Goal: Information Seeking & Learning: Learn about a topic

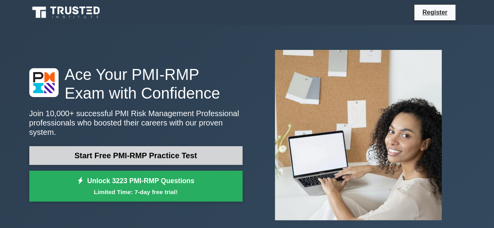
click at [157, 153] on link "Start Free PMI-RMP Practice Test" at bounding box center [135, 155] width 213 height 19
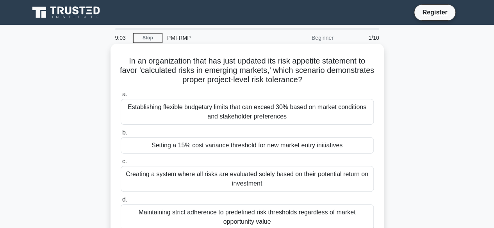
click at [284, 117] on div "Establishing flexible budgetary limits that can exceed 30% based on market cond…" at bounding box center [247, 112] width 253 height 26
click at [121, 97] on input "a. Establishing flexible budgetary limits that can exceed 30% based on market c…" at bounding box center [121, 94] width 0 height 5
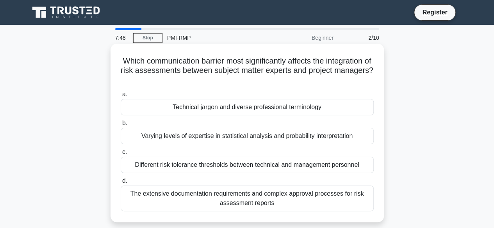
click at [197, 139] on div "Varying levels of expertise in statistical analysis and probability interpretat…" at bounding box center [247, 136] width 253 height 16
click at [121, 126] on input "b. Varying levels of expertise in statistical analysis and probability interpre…" at bounding box center [121, 123] width 0 height 5
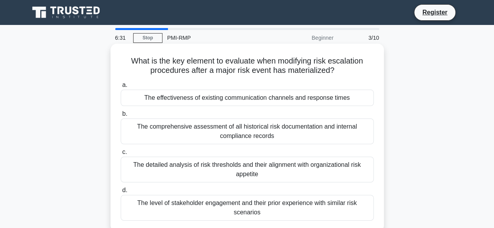
click at [269, 99] on div "The effectiveness of existing communication channels and response times" at bounding box center [247, 98] width 253 height 16
click at [121, 88] on input "a. The effectiveness of existing communication channels and response times" at bounding box center [121, 85] width 0 height 5
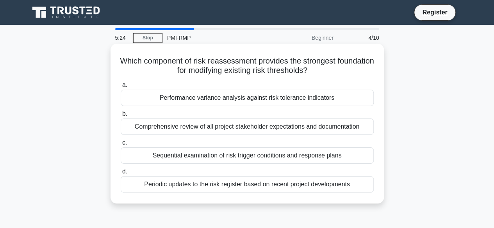
click at [287, 100] on div "Performance variance analysis against risk tolerance indicators" at bounding box center [247, 98] width 253 height 16
click at [121, 88] on input "a. Performance variance analysis against risk tolerance indicators" at bounding box center [121, 85] width 0 height 5
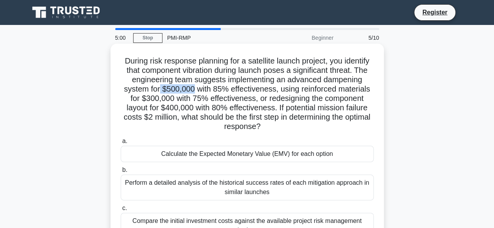
drag, startPoint x: 194, startPoint y: 89, endPoint x: 158, endPoint y: 91, distance: 35.6
click at [158, 91] on h5 "During risk response planning for a satellite launch project, you identify that…" at bounding box center [247, 94] width 255 height 76
drag, startPoint x: 208, startPoint y: 89, endPoint x: 277, endPoint y: 89, distance: 68.7
click at [274, 89] on h5 "During risk response planning for a satellite launch project, you identify that…" at bounding box center [247, 94] width 255 height 76
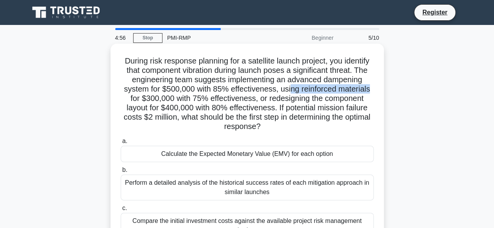
drag, startPoint x: 289, startPoint y: 89, endPoint x: 371, endPoint y: 92, distance: 82.0
click at [371, 92] on h5 "During risk response planning for a satellite launch project, you identify that…" at bounding box center [247, 94] width 255 height 76
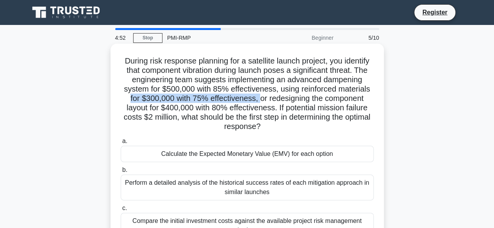
drag, startPoint x: 130, startPoint y: 102, endPoint x: 258, endPoint y: 100, distance: 128.1
click at [258, 100] on h5 "During risk response planning for a satellite launch project, you identify that…" at bounding box center [247, 94] width 255 height 76
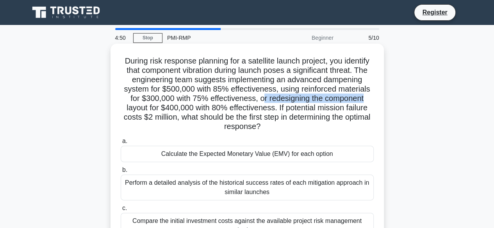
drag, startPoint x: 264, startPoint y: 98, endPoint x: 377, endPoint y: 100, distance: 113.2
click at [377, 100] on div "During risk response planning for a satellite launch project, you identify that…" at bounding box center [247, 161] width 267 height 229
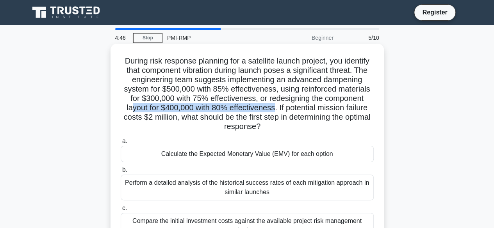
drag, startPoint x: 129, startPoint y: 109, endPoint x: 274, endPoint y: 109, distance: 145.6
click at [274, 109] on h5 "During risk response planning for a satellite launch project, you identify that…" at bounding box center [247, 94] width 255 height 76
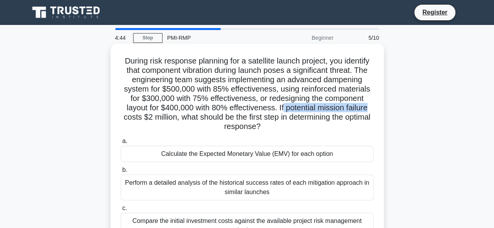
drag, startPoint x: 284, startPoint y: 107, endPoint x: 376, endPoint y: 110, distance: 91.8
click at [376, 110] on div "During risk response planning for a satellite launch project, you identify that…" at bounding box center [247, 161] width 267 height 229
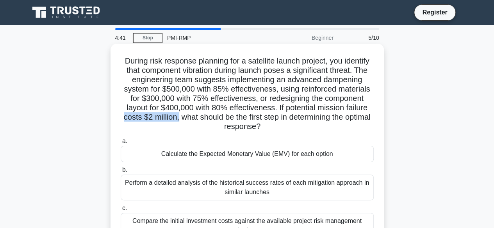
drag, startPoint x: 132, startPoint y: 120, endPoint x: 191, endPoint y: 119, distance: 58.6
click at [190, 120] on h5 "During risk response planning for a satellite launch project, you identify that…" at bounding box center [247, 94] width 255 height 76
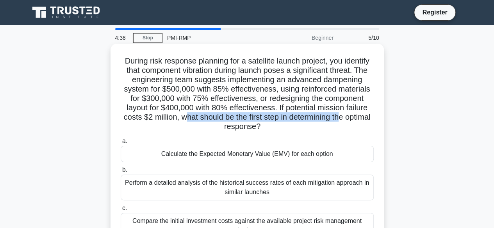
drag, startPoint x: 197, startPoint y: 118, endPoint x: 356, endPoint y: 119, distance: 159.3
click at [356, 119] on h5 "During risk response planning for a satellite launch project, you identify that…" at bounding box center [247, 94] width 255 height 76
drag, startPoint x: 288, startPoint y: 128, endPoint x: 260, endPoint y: 124, distance: 28.8
click at [260, 124] on h5 "During risk response planning for a satellite launch project, you identify that…" at bounding box center [247, 94] width 255 height 76
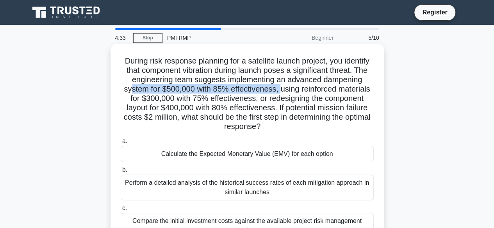
drag, startPoint x: 130, startPoint y: 90, endPoint x: 281, endPoint y: 93, distance: 151.1
click at [281, 93] on h5 "During risk response planning for a satellite launch project, you identify that…" at bounding box center [247, 94] width 255 height 76
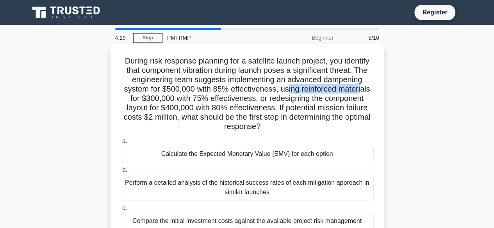
drag, startPoint x: 288, startPoint y: 91, endPoint x: 364, endPoint y: 93, distance: 75.8
click at [364, 93] on h5 "During risk response planning for a satellite launch project, you identify that…" at bounding box center [247, 94] width 255 height 76
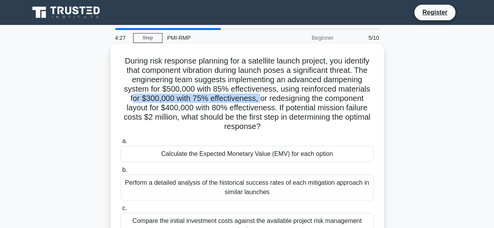
drag, startPoint x: 129, startPoint y: 100, endPoint x: 260, endPoint y: 99, distance: 130.8
click at [260, 99] on h5 "During risk response planning for a satellite launch project, you identify that…" at bounding box center [247, 94] width 255 height 76
click at [285, 99] on h5 "During risk response planning for a satellite launch project, you identify that…" at bounding box center [247, 94] width 255 height 76
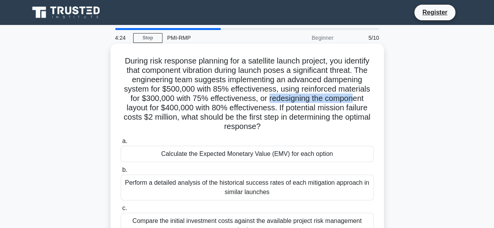
drag, startPoint x: 268, startPoint y: 98, endPoint x: 355, endPoint y: 100, distance: 87.1
click at [355, 100] on h5 "During risk response planning for a satellite launch project, you identify that…" at bounding box center [247, 94] width 255 height 76
click at [209, 93] on h5 "During risk response planning for a satellite launch project, you identify that…" at bounding box center [247, 94] width 255 height 76
click at [210, 105] on h5 "During risk response planning for a satellite launch project, you identify that…" at bounding box center [247, 94] width 255 height 76
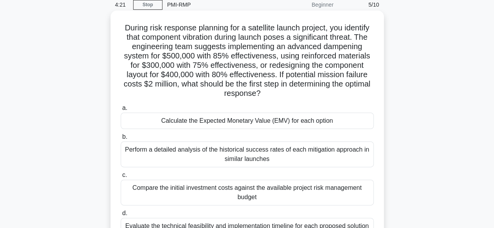
scroll to position [78, 0]
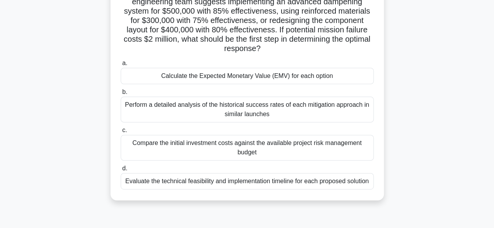
click at [239, 75] on div "Calculate the Expected Monetary Value (EMV) for each option" at bounding box center [247, 76] width 253 height 16
click at [121, 66] on input "a. Calculate the Expected Monetary Value (EMV) for each option" at bounding box center [121, 63] width 0 height 5
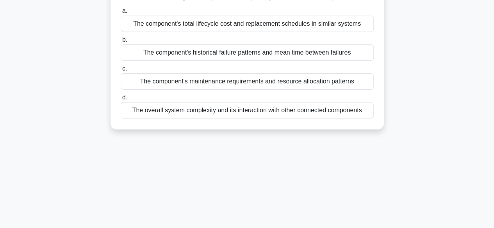
scroll to position [0, 0]
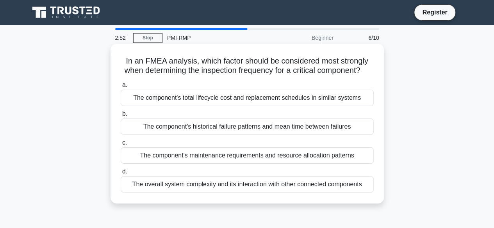
click at [230, 106] on div "The component's total lifecycle cost and replacement schedules in similar syste…" at bounding box center [247, 98] width 253 height 16
click at [121, 88] on input "a. The component's total lifecycle cost and replacement schedules in similar sy…" at bounding box center [121, 85] width 0 height 5
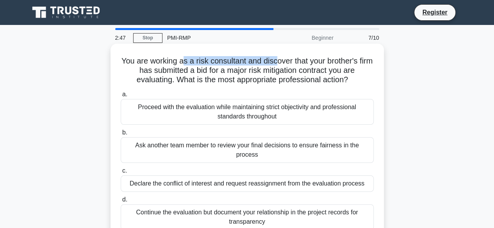
drag, startPoint x: 195, startPoint y: 61, endPoint x: 284, endPoint y: 62, distance: 89.4
click at [284, 62] on h5 "You are working as a risk consultant and discover that your brother's firm has …" at bounding box center [247, 70] width 255 height 29
click at [286, 64] on h5 "You are working as a risk consultant and discover that your brother's firm has …" at bounding box center [247, 70] width 255 height 29
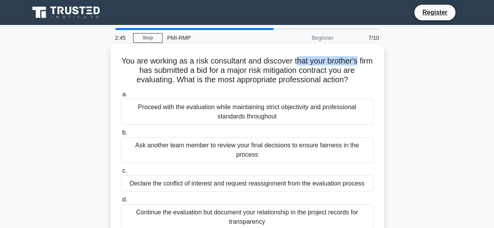
drag, startPoint x: 306, startPoint y: 64, endPoint x: 375, endPoint y: 63, distance: 68.7
click at [375, 63] on div "You are working as a risk consultant and discover that your brother's firm has …" at bounding box center [247, 142] width 267 height 191
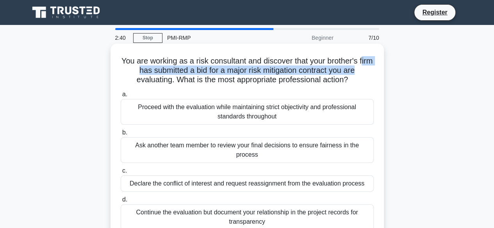
drag, startPoint x: 129, startPoint y: 70, endPoint x: 365, endPoint y: 73, distance: 236.2
click at [365, 73] on h5 "You are working as a risk consultant and discover that your brother's firm has …" at bounding box center [247, 70] width 255 height 29
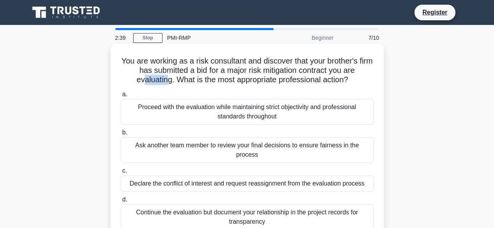
drag, startPoint x: 140, startPoint y: 82, endPoint x: 166, endPoint y: 81, distance: 26.6
click at [166, 81] on h5 "You are working as a risk consultant and discover that your brother's firm has …" at bounding box center [247, 70] width 255 height 29
drag, startPoint x: 178, startPoint y: 80, endPoint x: 352, endPoint y: 83, distance: 173.8
click at [352, 83] on h5 "You are working as a risk consultant and discover that your brother's firm has …" at bounding box center [247, 70] width 255 height 29
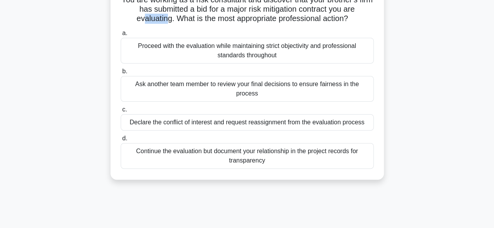
scroll to position [67, 0]
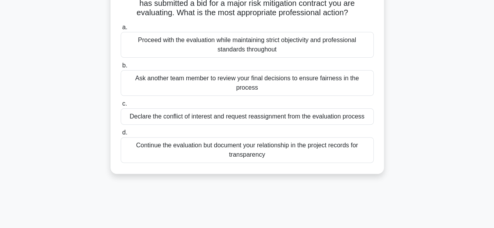
click at [198, 110] on div "Declare the conflict of interest and request reassignment from the evaluation p…" at bounding box center [247, 117] width 253 height 16
click at [121, 107] on input "c. Declare the conflict of interest and request reassignment from the evaluatio…" at bounding box center [121, 104] width 0 height 5
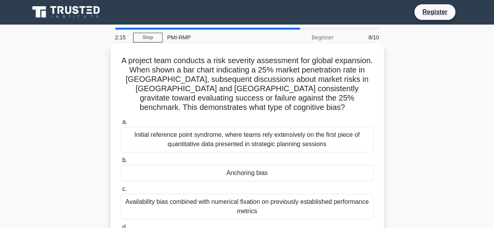
scroll to position [0, 0]
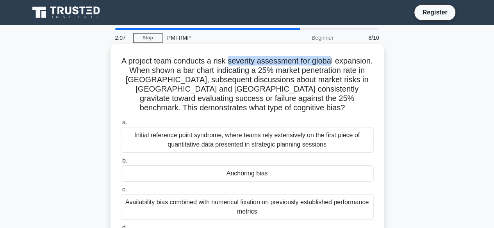
drag, startPoint x: 248, startPoint y: 62, endPoint x: 353, endPoint y: 63, distance: 105.8
click at [353, 63] on h5 "A project team conducts a risk severity assessment for global expansion. When s…" at bounding box center [247, 84] width 255 height 57
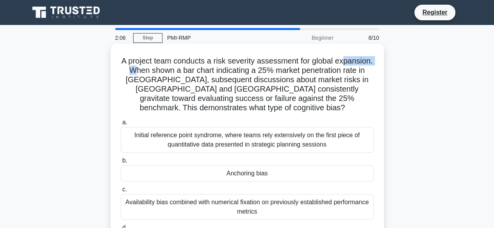
drag, startPoint x: 149, startPoint y: 75, endPoint x: 190, endPoint y: 69, distance: 41.4
click at [190, 69] on h5 "A project team conducts a risk severity assessment for global expansion. When s…" at bounding box center [247, 84] width 255 height 57
click at [224, 71] on h5 "A project team conducts a risk severity assessment for global expansion. When s…" at bounding box center [247, 84] width 255 height 57
drag, startPoint x: 312, startPoint y: 71, endPoint x: 354, endPoint y: 73, distance: 41.5
click at [354, 73] on h5 "A project team conducts a risk severity assessment for global expansion. When s…" at bounding box center [247, 84] width 255 height 57
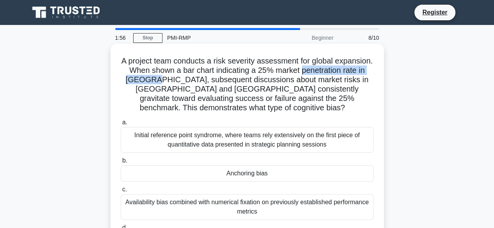
drag, startPoint x: 126, startPoint y: 81, endPoint x: 214, endPoint y: 81, distance: 87.8
click at [214, 81] on h5 "A project team conducts a risk severity assessment for global expansion. When s…" at bounding box center [247, 84] width 255 height 57
click at [217, 82] on h5 "A project team conducts a risk severity assessment for global expansion. When s…" at bounding box center [247, 84] width 255 height 57
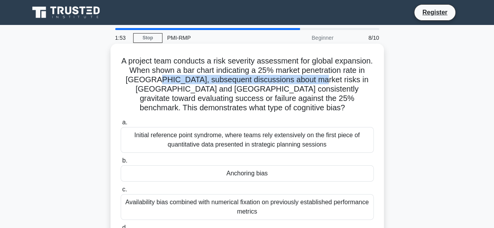
drag, startPoint x: 216, startPoint y: 81, endPoint x: 376, endPoint y: 84, distance: 160.5
click at [376, 84] on div "A project team conducts a risk severity assessment for global expansion. When s…" at bounding box center [247, 156] width 267 height 219
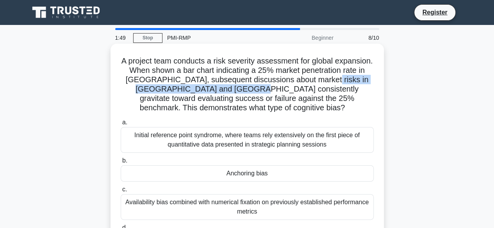
drag, startPoint x: 136, startPoint y: 91, endPoint x: 276, endPoint y: 90, distance: 139.8
click at [276, 90] on h5 "A project team conducts a risk severity assessment for global expansion. When s…" at bounding box center [247, 84] width 255 height 57
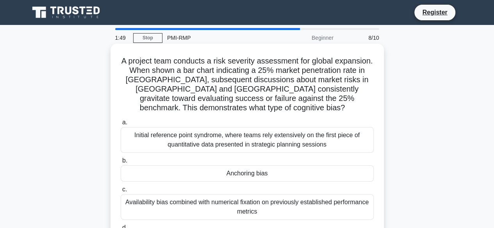
click at [265, 99] on h5 "A project team conducts a risk severity assessment for global expansion. When s…" at bounding box center [247, 84] width 255 height 57
drag, startPoint x: 274, startPoint y: 91, endPoint x: 369, endPoint y: 89, distance: 94.5
click at [369, 89] on h5 "A project team conducts a risk severity assessment for global expansion. When s…" at bounding box center [247, 84] width 255 height 57
drag, startPoint x: 125, startPoint y: 98, endPoint x: 250, endPoint y: 98, distance: 125.7
click at [250, 98] on h5 "A project team conducts a risk severity assessment for global expansion. When s…" at bounding box center [247, 84] width 255 height 57
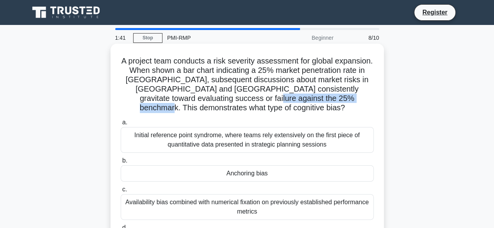
drag, startPoint x: 265, startPoint y: 99, endPoint x: 375, endPoint y: 100, distance: 110.1
click at [375, 100] on div "A project team conducts a risk severity assessment for global expansion. When s…" at bounding box center [247, 156] width 267 height 219
drag, startPoint x: 268, startPoint y: 111, endPoint x: 257, endPoint y: 98, distance: 17.2
click at [257, 98] on h5 "A project team conducts a risk severity assessment for global expansion. When s…" at bounding box center [247, 84] width 255 height 57
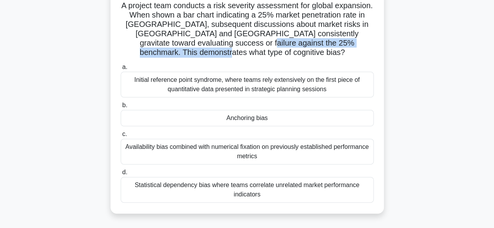
scroll to position [61, 0]
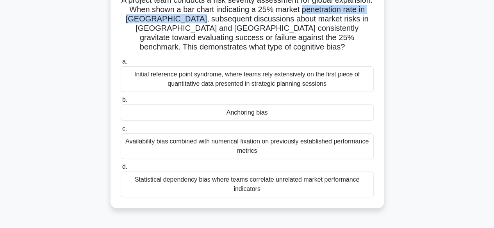
drag, startPoint x: 124, startPoint y: 19, endPoint x: 256, endPoint y: 22, distance: 132.0
click at [255, 23] on h5 "A project team conducts a risk severity assessment for global expansion. When s…" at bounding box center [247, 23] width 255 height 57
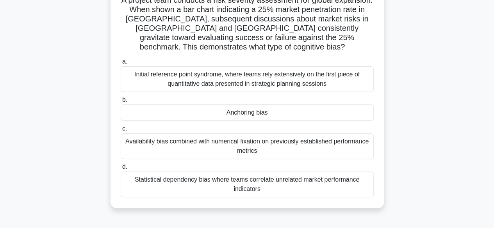
click at [267, 20] on h5 "A project team conducts a risk severity assessment for global expansion. When s…" at bounding box center [247, 23] width 255 height 57
drag, startPoint x: 201, startPoint y: 39, endPoint x: 251, endPoint y: 37, distance: 50.0
click at [249, 37] on h5 "A project team conducts a risk severity assessment for global expansion. When s…" at bounding box center [247, 23] width 255 height 57
click at [266, 38] on h5 "A project team conducts a risk severity assessment for global expansion. When s…" at bounding box center [247, 23] width 255 height 57
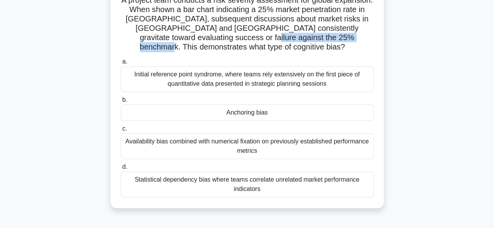
drag, startPoint x: 260, startPoint y: 37, endPoint x: 376, endPoint y: 41, distance: 115.6
click at [376, 41] on div "A project team conducts a risk severity assessment for global expansion. When s…" at bounding box center [247, 95] width 267 height 219
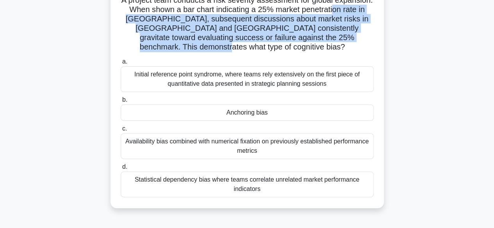
drag, startPoint x: 268, startPoint y: 46, endPoint x: 166, endPoint y: 25, distance: 104.0
click at [157, 23] on h5 "A project team conducts a risk severity assessment for global expansion. When s…" at bounding box center [247, 23] width 255 height 57
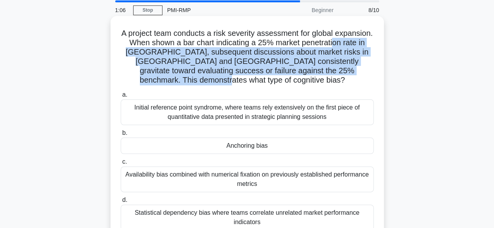
scroll to position [0, 0]
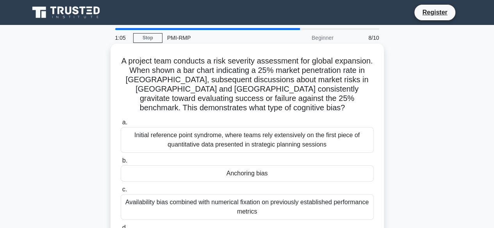
click at [307, 70] on h5 "A project team conducts a risk severity assessment for global expansion. When s…" at bounding box center [247, 84] width 255 height 57
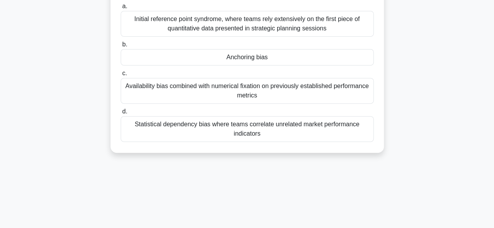
scroll to position [117, 0]
click at [279, 130] on div "Statistical dependency bias where teams correlate unrelated market performance …" at bounding box center [247, 129] width 253 height 26
click at [121, 114] on input "d. Statistical dependency bias where teams correlate unrelated market performan…" at bounding box center [121, 111] width 0 height 5
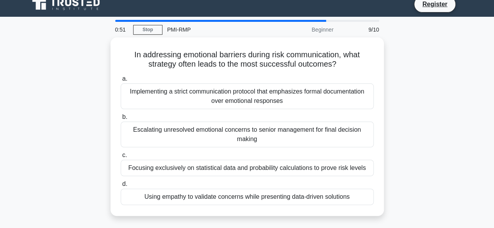
scroll to position [0, 0]
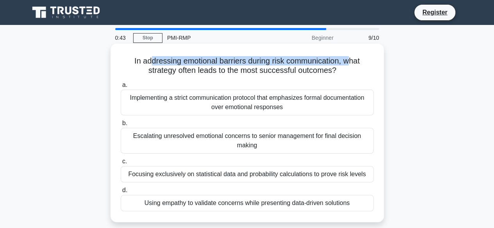
drag, startPoint x: 147, startPoint y: 64, endPoint x: 353, endPoint y: 63, distance: 206.1
click at [353, 63] on h5 "In addressing emotional barriers during risk communication, what strategy often…" at bounding box center [247, 66] width 255 height 20
drag, startPoint x: 148, startPoint y: 73, endPoint x: 340, endPoint y: 75, distance: 192.1
click at [340, 75] on h5 "In addressing emotional barriers during risk communication, what strategy often…" at bounding box center [247, 66] width 255 height 20
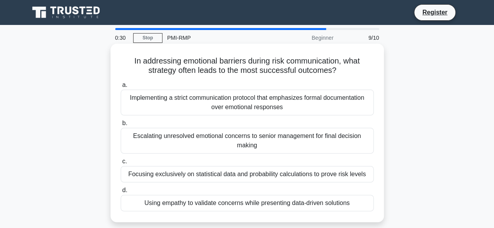
click at [208, 101] on div "Implementing a strict communication protocol that emphasizes formal documentati…" at bounding box center [247, 103] width 253 height 26
click at [121, 88] on input "a. Implementing a strict communication protocol that emphasizes formal document…" at bounding box center [121, 85] width 0 height 5
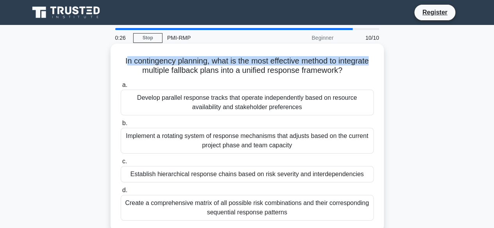
drag, startPoint x: 121, startPoint y: 61, endPoint x: 375, endPoint y: 63, distance: 253.8
click at [375, 63] on div "In contingency planning, what is the most effective method to integrate multipl…" at bounding box center [247, 138] width 267 height 182
drag, startPoint x: 137, startPoint y: 74, endPoint x: 349, endPoint y: 72, distance: 211.6
click at [350, 72] on h5 "In contingency planning, what is the most effective method to integrate multipl…" at bounding box center [247, 66] width 255 height 20
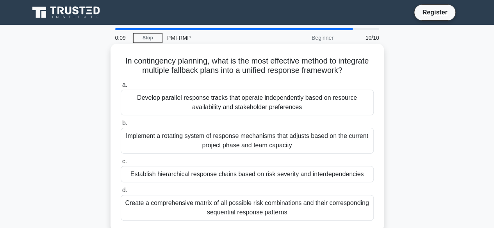
click at [300, 207] on div "Create a comprehensive matrix of all possible risk combinations and their corre…" at bounding box center [247, 208] width 253 height 26
click at [121, 193] on input "d. Create a comprehensive matrix of all possible risk combinations and their co…" at bounding box center [121, 190] width 0 height 5
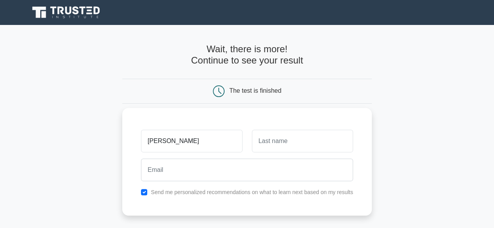
type input "Mahmoud"
type input "Driaat"
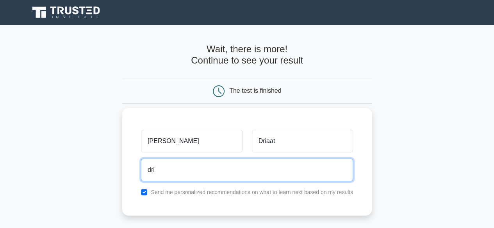
type input "[EMAIL_ADDRESS][DOMAIN_NAME]"
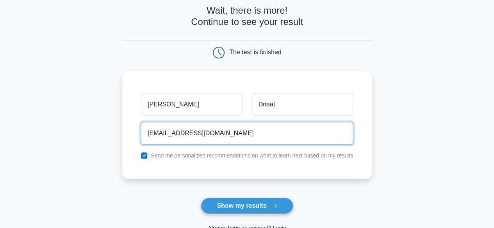
scroll to position [57, 0]
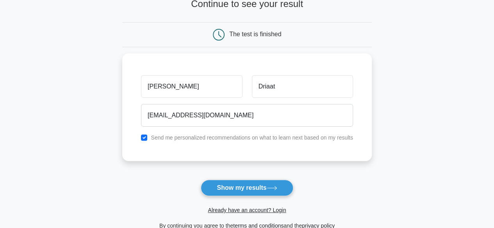
click at [249, 188] on button "Show my results" at bounding box center [247, 188] width 92 height 16
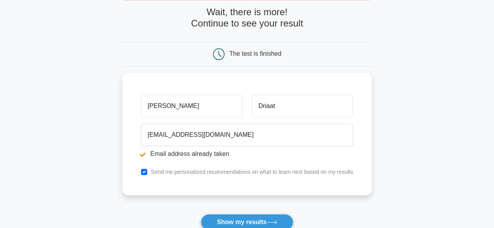
scroll to position [78, 0]
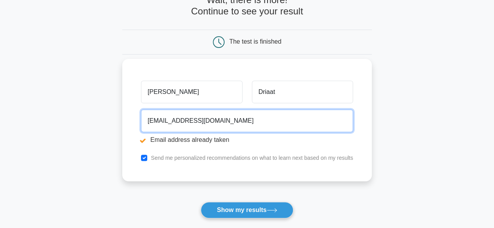
click at [194, 122] on input "[EMAIL_ADDRESS][DOMAIN_NAME]" at bounding box center [247, 121] width 212 height 23
type input "d"
type input "[EMAIL_ADDRESS][DOMAIN_NAME]"
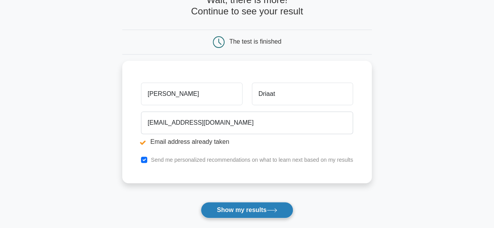
click at [242, 207] on button "Show my results" at bounding box center [247, 210] width 92 height 16
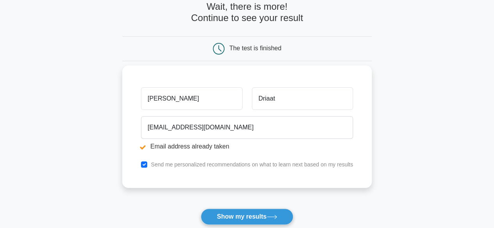
scroll to position [78, 0]
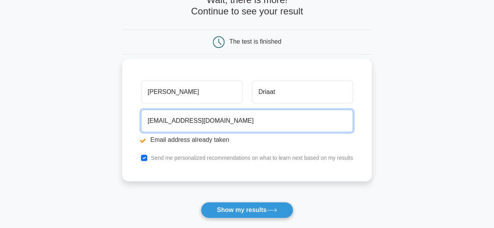
click at [195, 125] on input "[EMAIL_ADDRESS][DOMAIN_NAME]" at bounding box center [247, 121] width 212 height 23
click at [195, 125] on input "mahmouddriaat@gmail.com" at bounding box center [247, 121] width 212 height 23
type input "[EMAIL_ADDRESS][DOMAIN_NAME]"
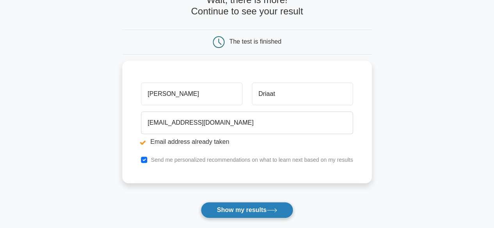
click at [242, 209] on button "Show my results" at bounding box center [247, 210] width 92 height 16
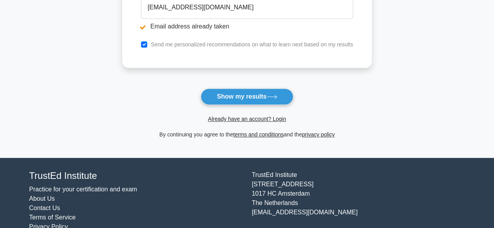
scroll to position [167, 0]
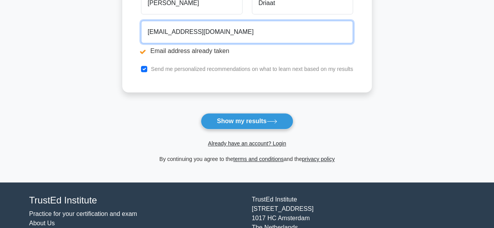
click at [206, 35] on input "[EMAIL_ADDRESS][DOMAIN_NAME]" at bounding box center [247, 32] width 212 height 23
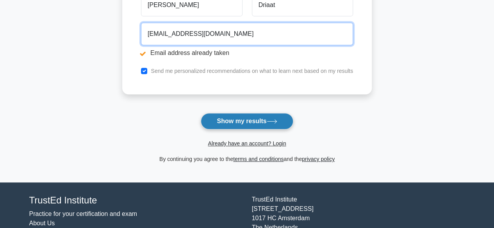
type input "[EMAIL_ADDRESS][DOMAIN_NAME]"
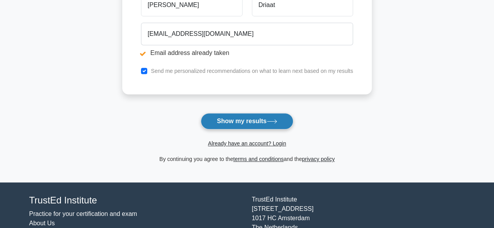
click at [265, 114] on button "Show my results" at bounding box center [247, 121] width 92 height 16
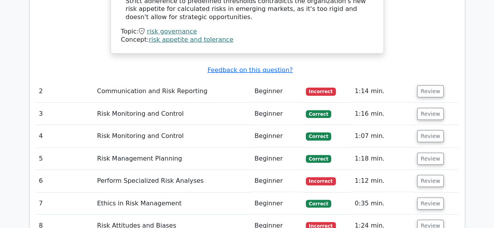
scroll to position [973, 0]
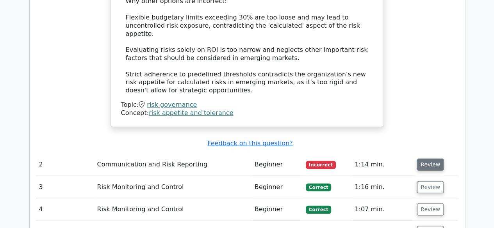
click at [429, 159] on button "Review" at bounding box center [430, 165] width 27 height 12
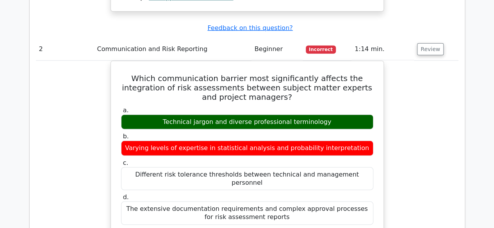
scroll to position [1090, 0]
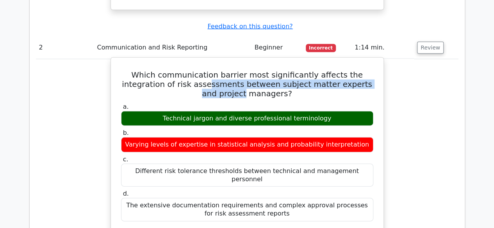
drag, startPoint x: 172, startPoint y: 36, endPoint x: 360, endPoint y: 38, distance: 187.4
click at [358, 70] on h5 "Which communication barrier most significantly affects the integration of risk …" at bounding box center [247, 84] width 254 height 28
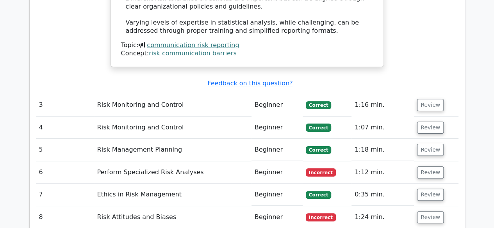
scroll to position [1505, 0]
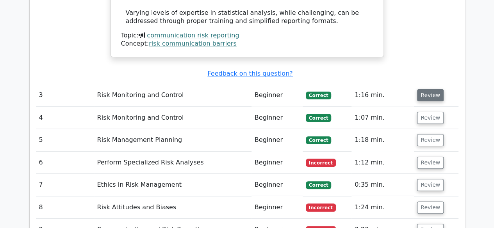
click at [428, 89] on button "Review" at bounding box center [430, 95] width 27 height 12
